Goal: Task Accomplishment & Management: Complete application form

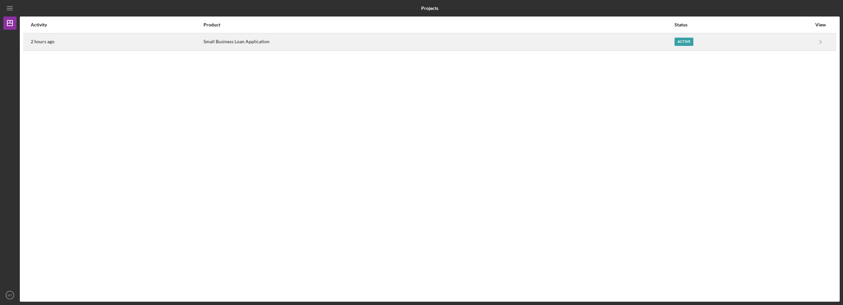
click at [682, 38] on div "Active" at bounding box center [683, 42] width 19 height 8
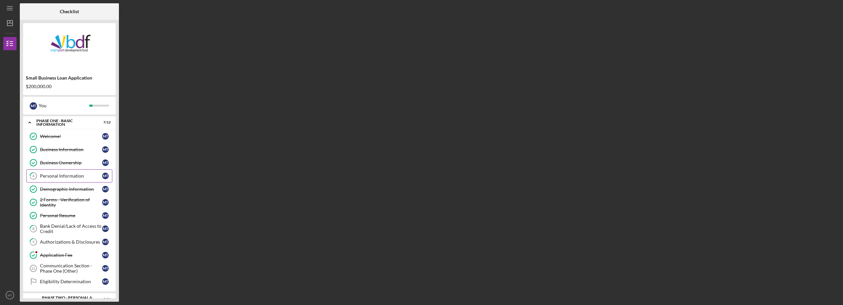
click at [48, 179] on link "4 Personal Information M T" at bounding box center [69, 175] width 86 height 13
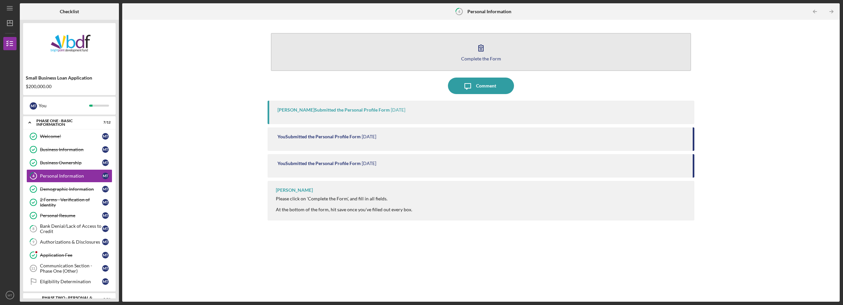
click at [480, 50] on icon "button" at bounding box center [480, 48] width 5 height 6
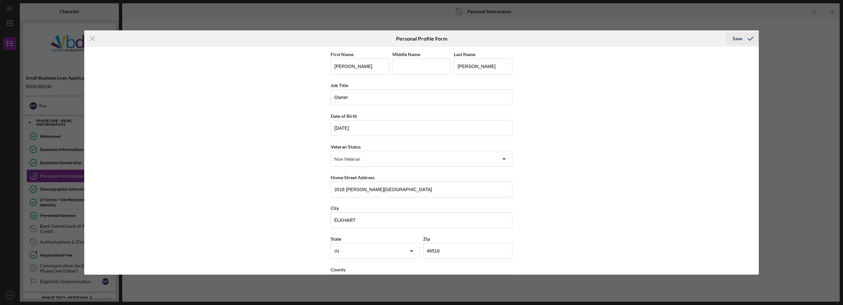
click at [740, 39] on div "Save" at bounding box center [737, 38] width 10 height 13
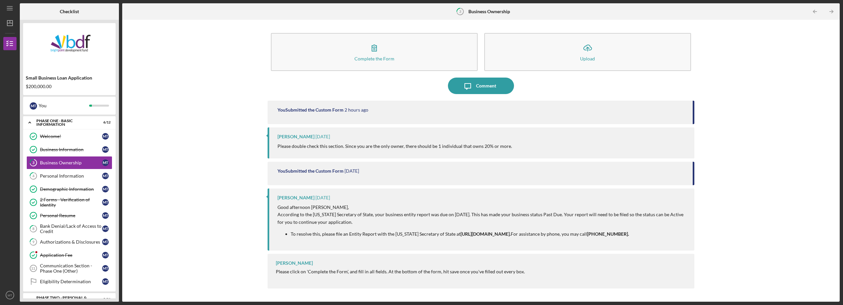
scroll to position [7, 0]
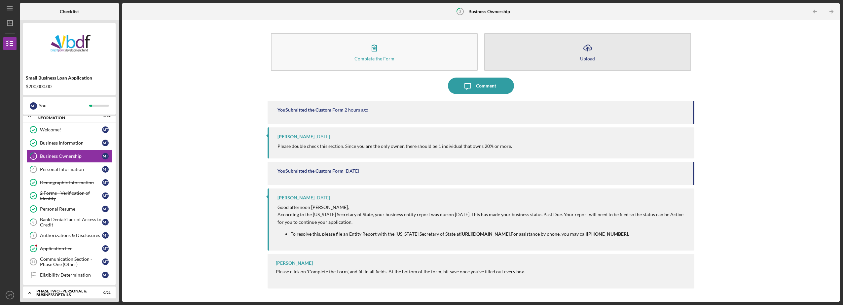
click at [566, 63] on button "Icon/Upload Upload" at bounding box center [587, 52] width 207 height 38
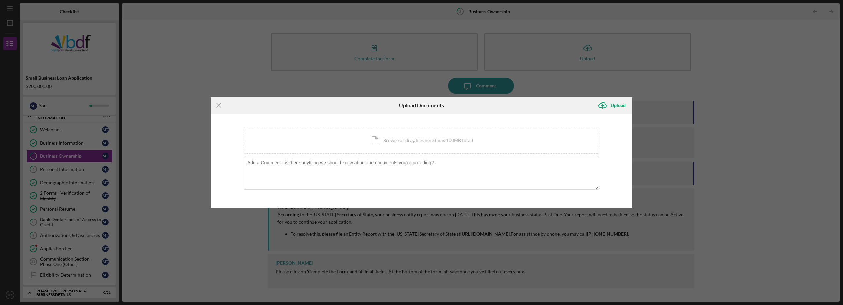
click at [594, 78] on div "Icon/Menu Close Upload Documents Icon/Upload Upload You're uploading documents …" at bounding box center [421, 152] width 843 height 305
click at [386, 137] on div "Icon/Document Browse or drag files here (max 100MB total) Tap to choose files o…" at bounding box center [421, 140] width 355 height 27
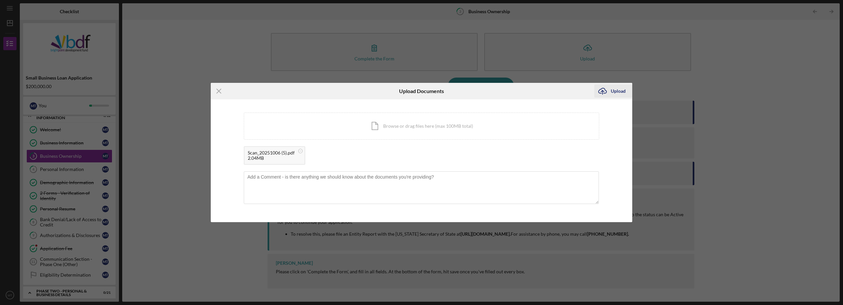
click at [605, 90] on icon "Icon/Upload" at bounding box center [602, 91] width 17 height 17
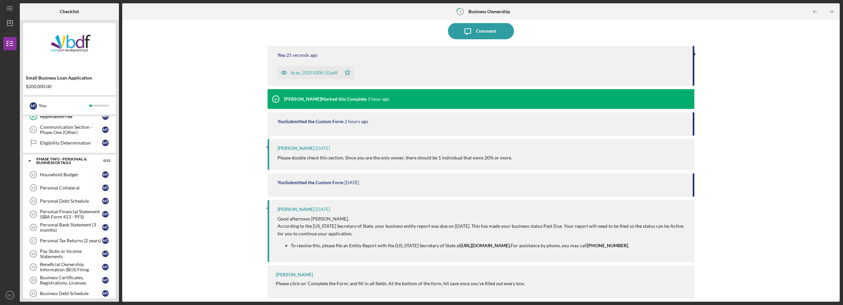
scroll to position [40, 0]
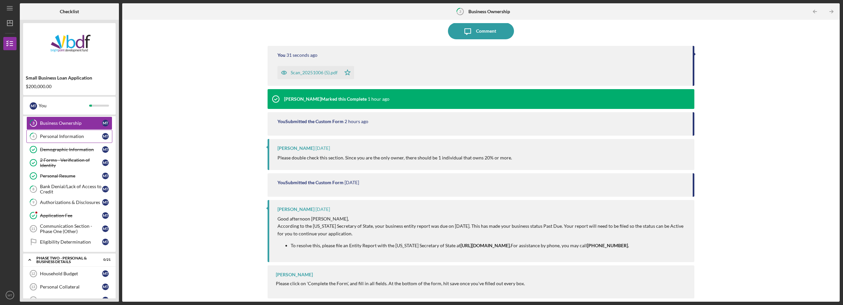
click at [53, 136] on div "Personal Information" at bounding box center [71, 136] width 62 height 5
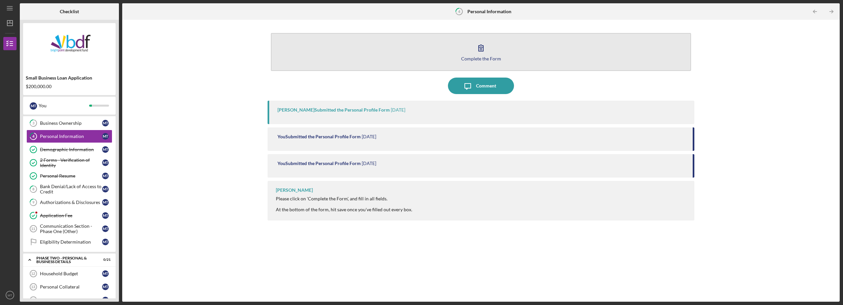
click at [473, 50] on icon "button" at bounding box center [481, 48] width 17 height 17
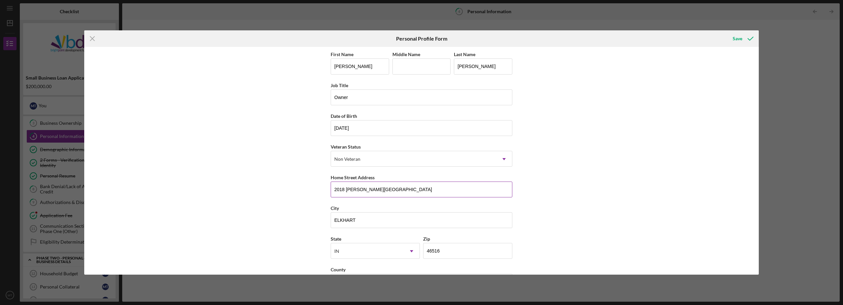
scroll to position [25, 0]
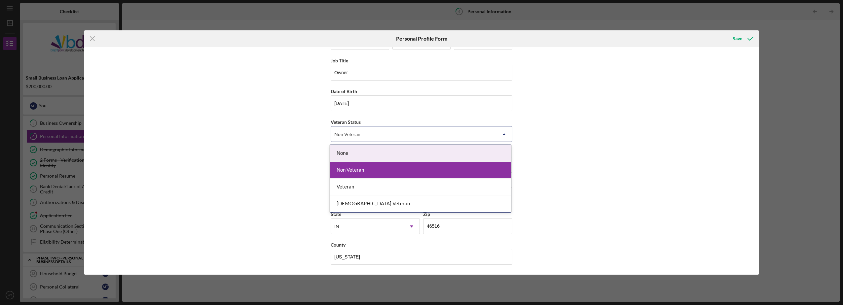
click at [503, 134] on use at bounding box center [503, 134] width 3 height 2
click at [346, 154] on div "None" at bounding box center [420, 153] width 181 height 17
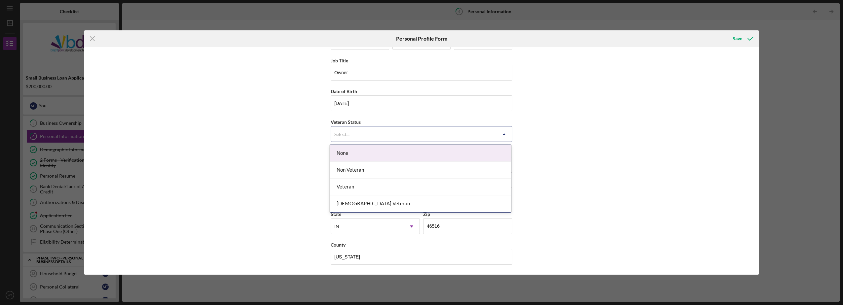
click at [504, 135] on icon "Icon/Dropdown Arrow" at bounding box center [504, 134] width 16 height 16
click at [340, 155] on div "None" at bounding box center [420, 153] width 181 height 17
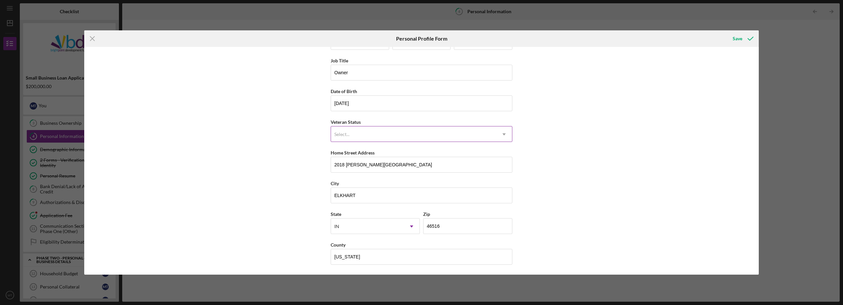
click at [505, 133] on icon "Icon/Dropdown Arrow" at bounding box center [504, 134] width 16 height 16
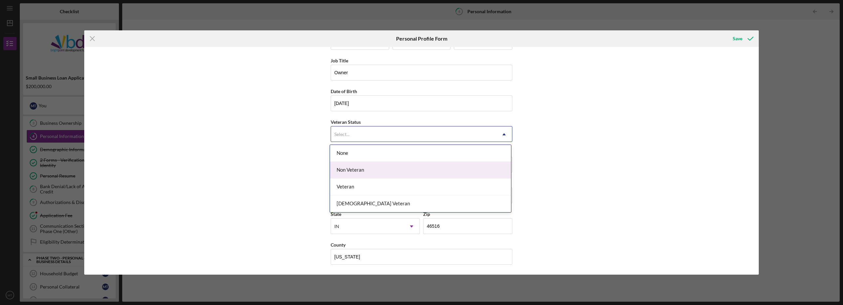
drag, startPoint x: 356, startPoint y: 173, endPoint x: 365, endPoint y: 173, distance: 9.6
click at [356, 173] on div "Non Veteran" at bounding box center [420, 170] width 181 height 17
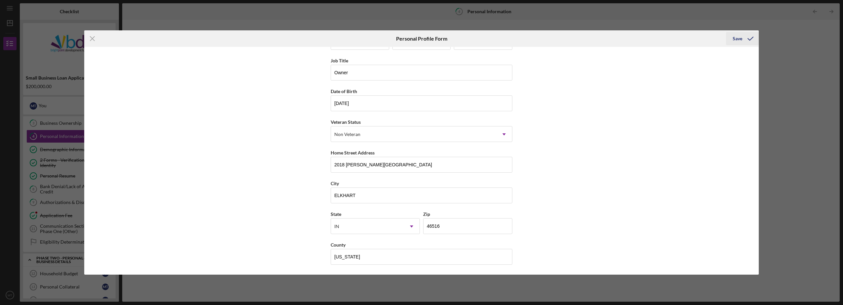
click at [739, 36] on div "Save" at bounding box center [737, 38] width 10 height 13
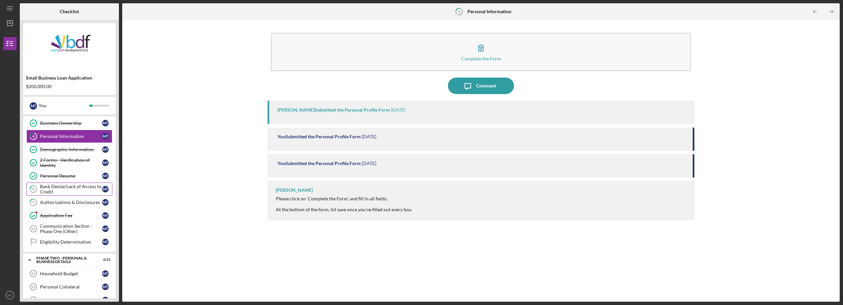
drag, startPoint x: 55, startPoint y: 190, endPoint x: 66, endPoint y: 189, distance: 11.6
click at [55, 190] on div "Bank Denial/Lack of Access to Credit" at bounding box center [71, 189] width 62 height 11
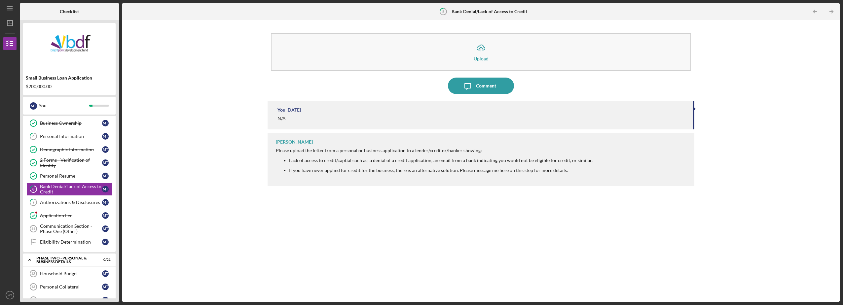
click at [576, 170] on li "If you have never applied for credit for the business, there is an alternative …" at bounding box center [440, 170] width 303 height 5
click at [567, 173] on div "Please upload the letter from a personal or business application to a lender/cr…" at bounding box center [434, 163] width 317 height 30
click at [468, 88] on icon "button" at bounding box center [468, 87] width 6 height 6
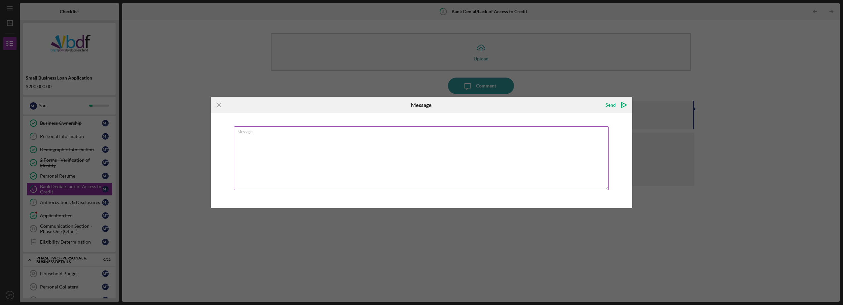
click at [266, 148] on textarea "Message" at bounding box center [421, 158] width 375 height 64
type textarea "I dont have any loan bussiness"
click at [612, 106] on div "Send" at bounding box center [610, 104] width 10 height 13
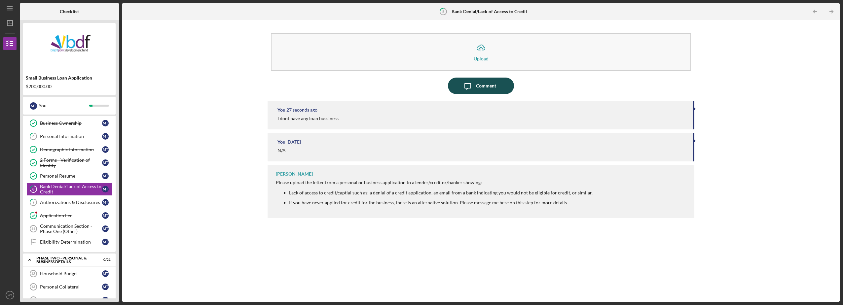
click at [480, 89] on div "Comment" at bounding box center [486, 86] width 20 height 17
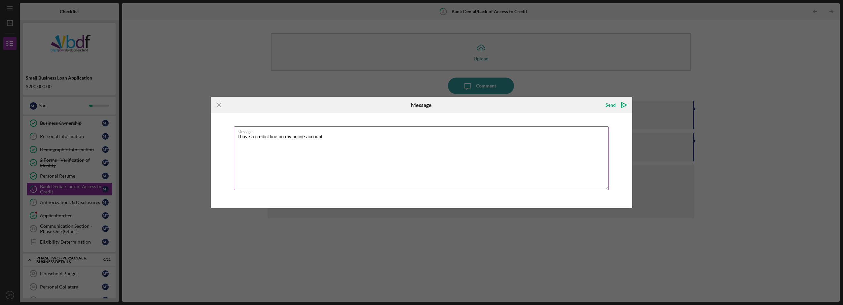
drag, startPoint x: 305, startPoint y: 136, endPoint x: 312, endPoint y: 135, distance: 7.1
click at [308, 135] on textarea "I have a credict line on my online account" at bounding box center [421, 158] width 375 height 64
click at [305, 135] on textarea "I have a credict line on my online account" at bounding box center [421, 158] width 375 height 64
click at [262, 137] on textarea "I have a credict line on my online key bank account account" at bounding box center [421, 158] width 375 height 64
click at [367, 136] on textarea "I have a credit line on my online key bank account account" at bounding box center [421, 158] width 375 height 64
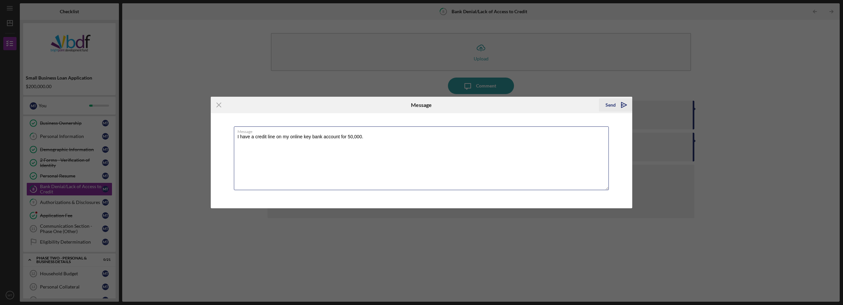
type textarea "I have a credit line on my online key bank account for 50,000."
click at [614, 105] on div "Send" at bounding box center [610, 104] width 10 height 13
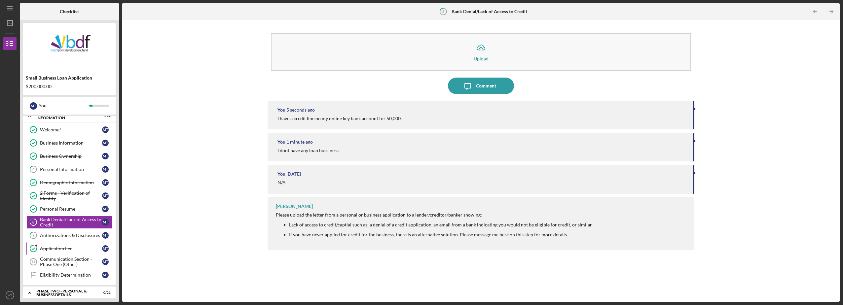
scroll to position [73, 0]
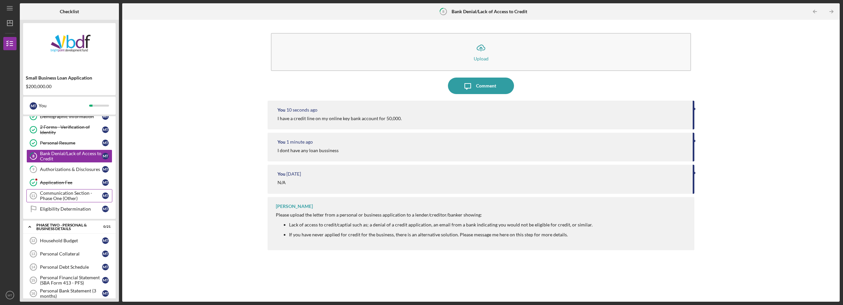
click at [50, 196] on div "Communication Section - Phase One (Other)" at bounding box center [71, 196] width 62 height 11
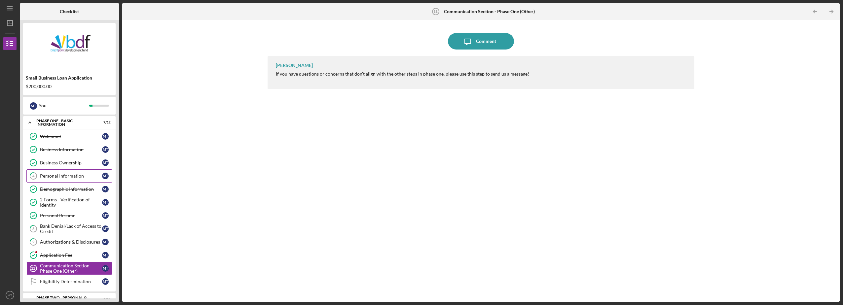
click at [82, 178] on div "Personal Information" at bounding box center [71, 175] width 62 height 5
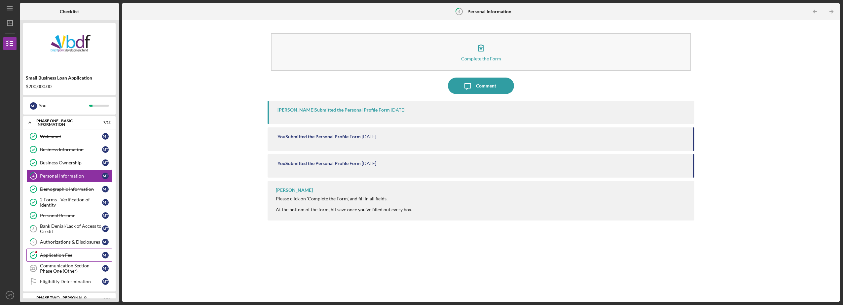
click at [45, 258] on div "Application Fee" at bounding box center [71, 255] width 62 height 5
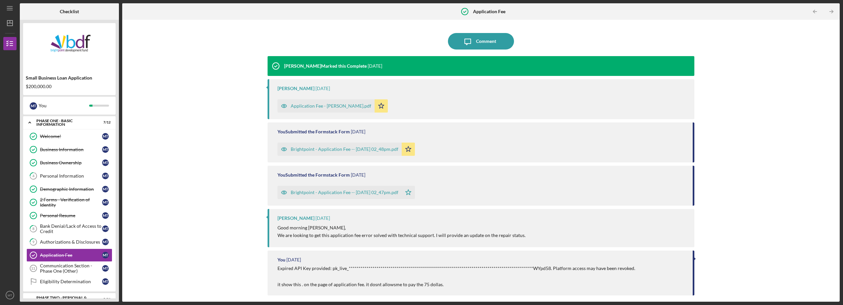
scroll to position [33, 0]
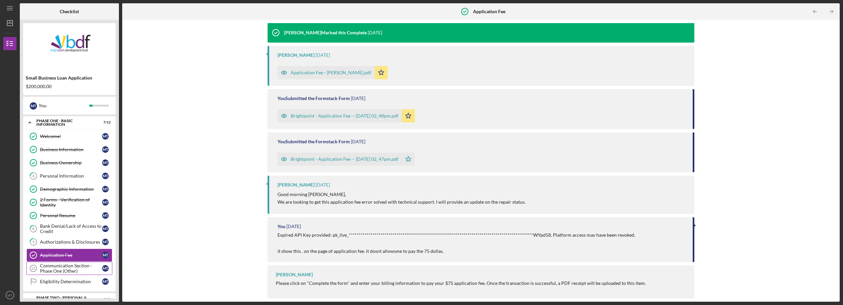
click at [54, 266] on div "Communication Section - Phase One (Other)" at bounding box center [71, 268] width 62 height 11
